Goal: Find specific page/section: Find specific page/section

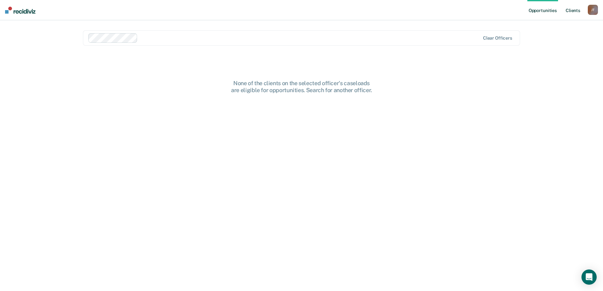
click at [575, 8] on link "Client s" at bounding box center [573, 10] width 17 height 20
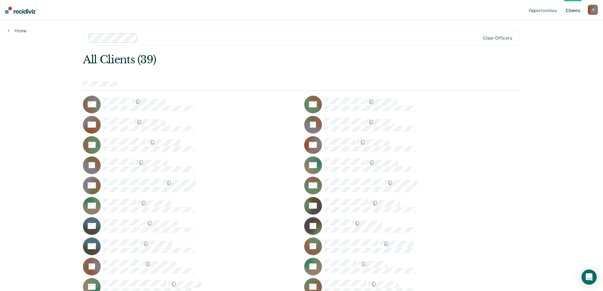
scroll to position [32, 0]
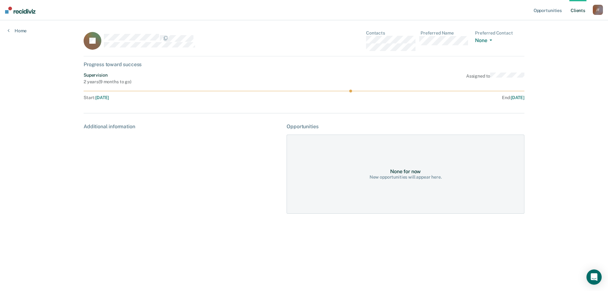
click at [413, 172] on div "None for now" at bounding box center [405, 171] width 31 height 6
click at [126, 126] on div "Additional information" at bounding box center [183, 127] width 198 height 6
click at [123, 65] on div "Progress toward success" at bounding box center [304, 64] width 441 height 6
click at [23, 32] on link "Home" at bounding box center [17, 31] width 19 height 6
